Goal: Task Accomplishment & Management: Manage account settings

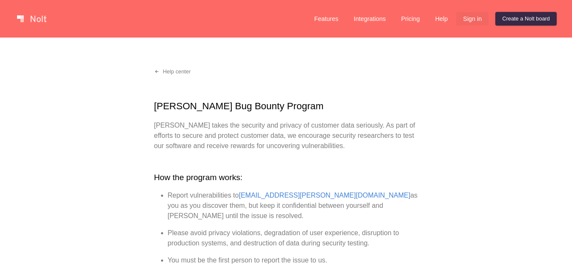
click at [473, 17] on link "Sign in" at bounding box center [472, 19] width 32 height 14
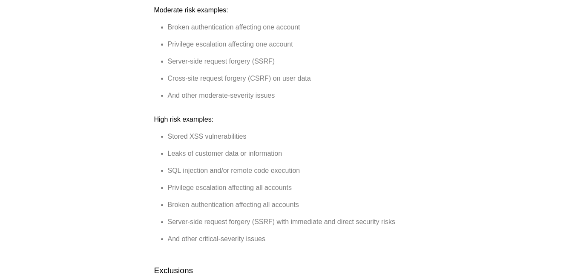
scroll to position [511, 0]
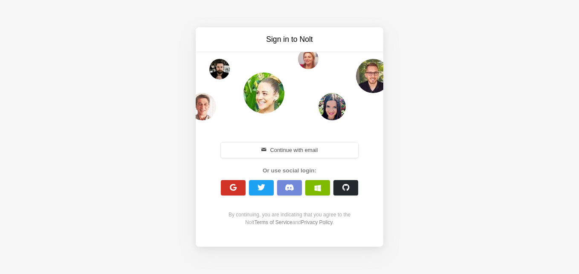
drag, startPoint x: 266, startPoint y: 156, endPoint x: 234, endPoint y: 184, distance: 42.9
click at [234, 184] on div "Continue with email Or use social login: By continuing, you are indicating that…" at bounding box center [289, 183] width 147 height 85
click at [234, 185] on span "button" at bounding box center [233, 187] width 8 height 8
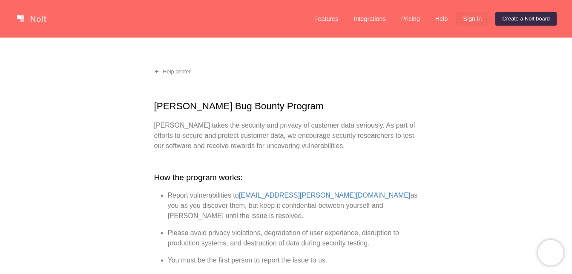
click at [480, 15] on link "Sign in" at bounding box center [472, 19] width 32 height 14
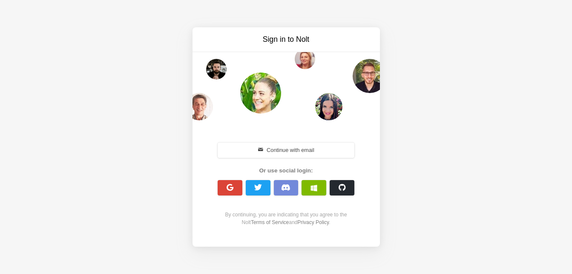
click at [491, 12] on div "Sign in to Nolt Continue with email Or use social login: By continuing, you are…" at bounding box center [286, 137] width 572 height 274
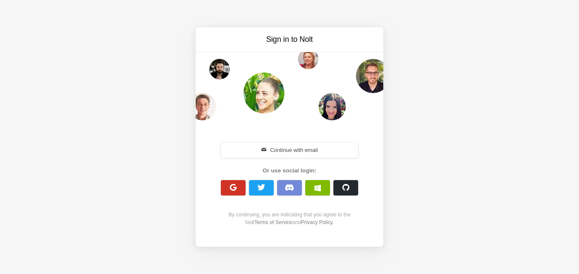
click at [227, 186] on button "button" at bounding box center [233, 187] width 25 height 15
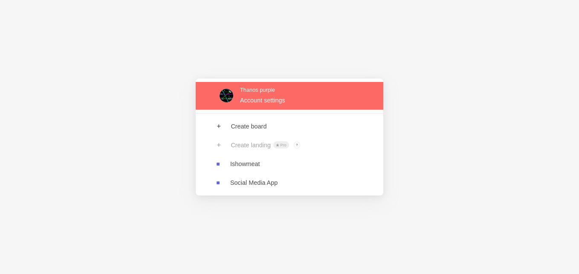
click at [259, 97] on link at bounding box center [290, 96] width 188 height 28
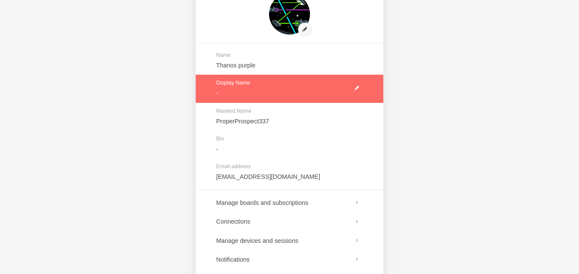
scroll to position [98, 0]
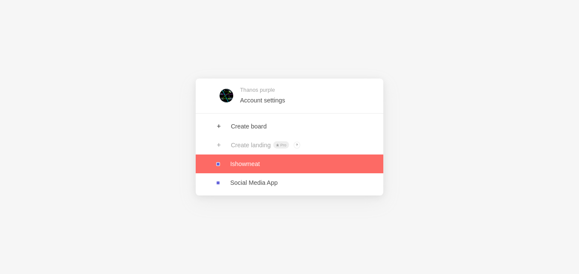
click at [265, 163] on link at bounding box center [290, 163] width 188 height 19
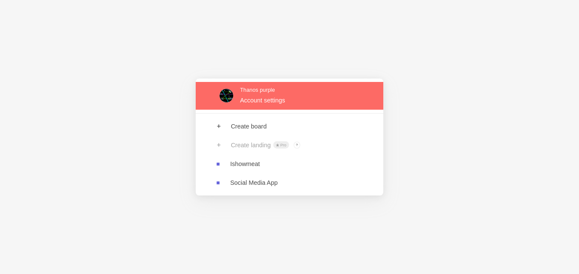
click at [299, 89] on link at bounding box center [290, 96] width 188 height 28
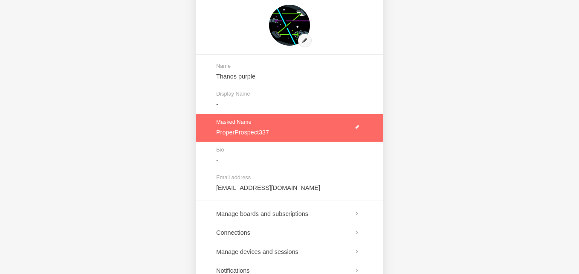
scroll to position [98, 0]
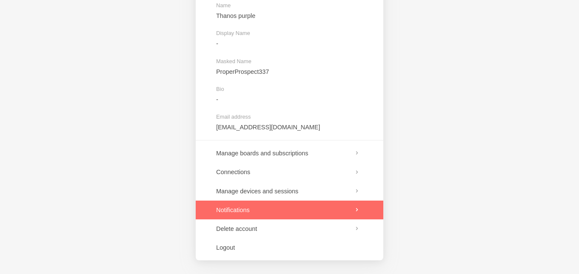
click at [283, 210] on link at bounding box center [290, 209] width 188 height 19
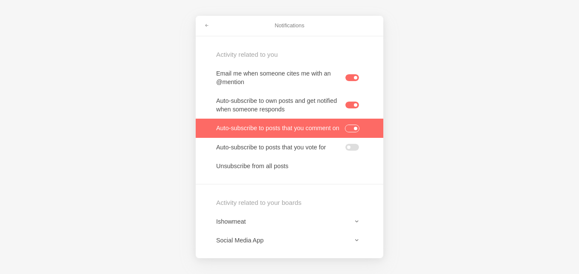
click at [351, 129] on label at bounding box center [352, 128] width 14 height 7
click at [0, 0] on input "checkbox" at bounding box center [0, 0] width 0 height 0
click at [351, 129] on label at bounding box center [352, 128] width 14 height 7
click at [0, 0] on input "checkbox" at bounding box center [0, 0] width 0 height 0
